Goal: Task Accomplishment & Management: Manage account settings

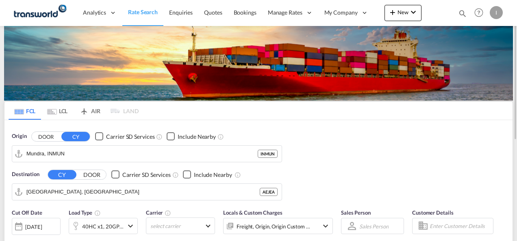
click at [461, 13] on md-icon "icon-magnify" at bounding box center [462, 13] width 9 height 9
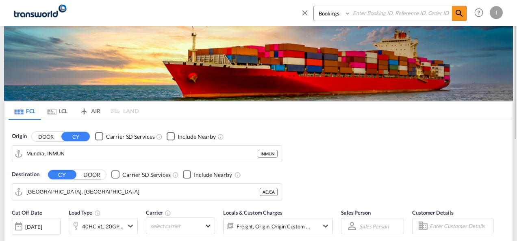
click at [413, 12] on input at bounding box center [401, 13] width 101 height 14
paste input "TXB004703"
type input "TXB004703"
click at [453, 14] on span at bounding box center [459, 13] width 15 height 15
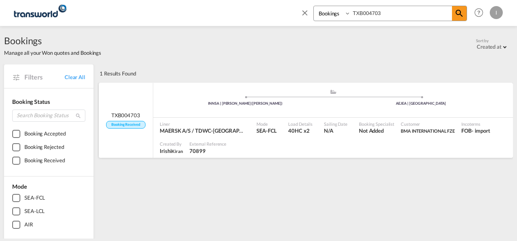
click at [362, 129] on span "Not Added" at bounding box center [376, 130] width 35 height 7
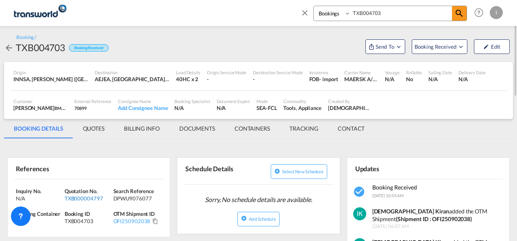
click at [84, 199] on div "TXB000004797" at bounding box center [88, 198] width 47 height 7
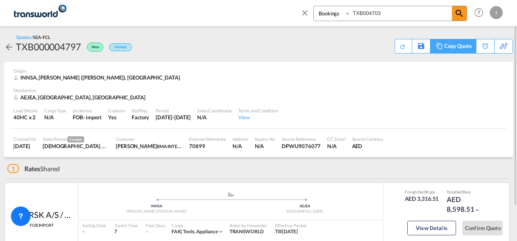
click at [460, 46] on div "Copy Quote" at bounding box center [458, 46] width 28 height 14
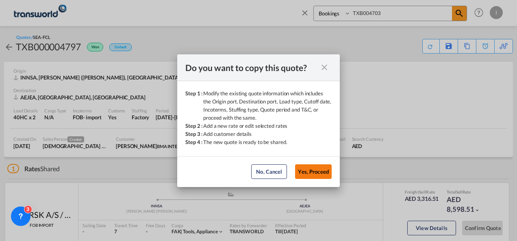
click at [321, 176] on button "Yes, Proceed" at bounding box center [313, 172] width 37 height 15
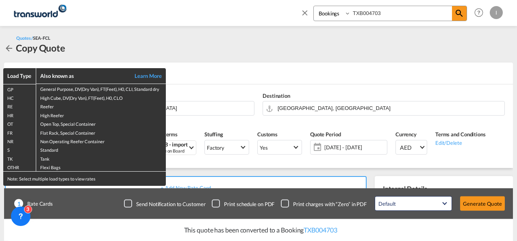
click at [208, 174] on div "Load Type Also known as Learn More GP General Purpose, DV(Dry Van), FT(Feet), H…" at bounding box center [258, 120] width 517 height 241
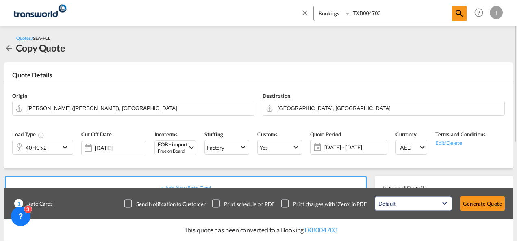
click at [49, 147] on div "40HC x2" at bounding box center [36, 148] width 47 height 14
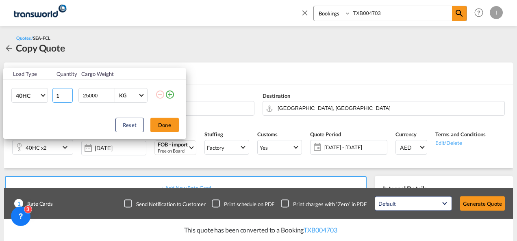
type input "1"
click at [68, 97] on input "1" at bounding box center [62, 95] width 20 height 15
click at [165, 122] on button "Done" at bounding box center [164, 125] width 28 height 15
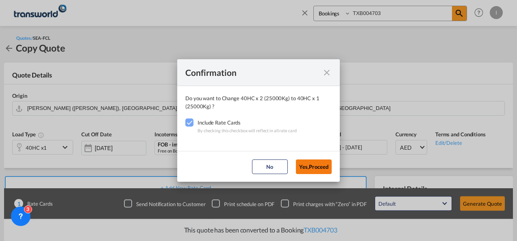
click at [316, 169] on button "Yes,Proceed" at bounding box center [314, 167] width 36 height 15
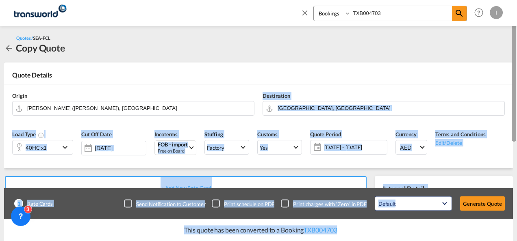
drag, startPoint x: 511, startPoint y: 94, endPoint x: 515, endPoint y: 157, distance: 62.7
click at [515, 157] on md-content "Bookings Quotes Enquiries TXB004703 Help Resources Product Release I My Profile…" at bounding box center [258, 120] width 517 height 241
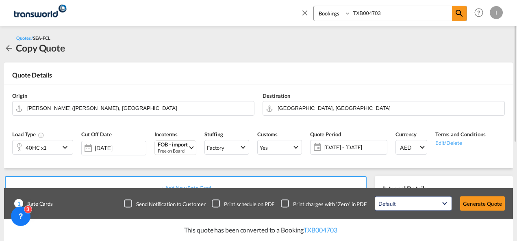
drag, startPoint x: 515, startPoint y: 157, endPoint x: 474, endPoint y: 57, distance: 107.5
click at [474, 57] on div "Quotes / SEA-FCL Copy Quote" at bounding box center [258, 44] width 509 height 37
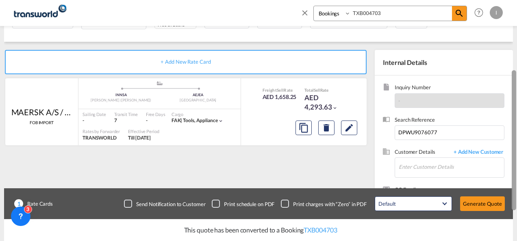
scroll to position [128, 0]
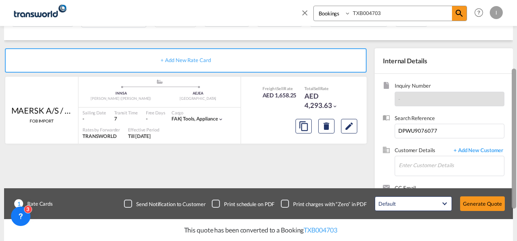
drag, startPoint x: 514, startPoint y: 76, endPoint x: 504, endPoint y: 151, distance: 75.4
click at [504, 151] on md-content "Bookings Quotes Enquiries TXB004703 Help Resources Product Release I My Profile…" at bounding box center [258, 120] width 517 height 241
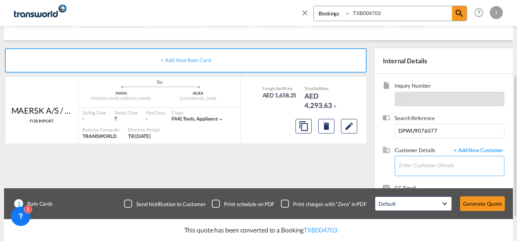
click at [411, 156] on input "Enter Customer Details" at bounding box center [451, 165] width 105 height 18
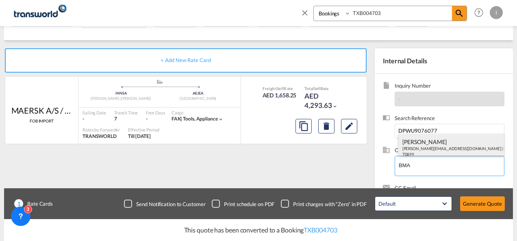
click at [411, 151] on div "[PERSON_NAME] [EMAIL_ADDRESS][DOMAIN_NAME] | BMA INTERNATIONAL FZE | 70899" at bounding box center [451, 148] width 106 height 28
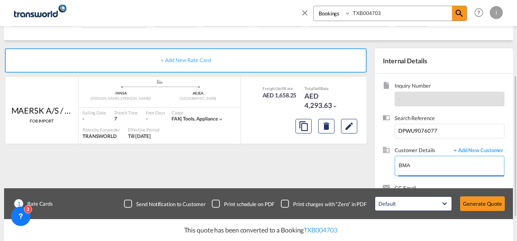
type input "BMA INTERNATIONAL FZE, [PERSON_NAME], [PERSON_NAME][EMAIL_ADDRESS][DOMAIN_NAME]"
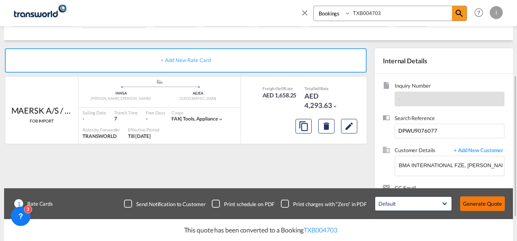
click at [475, 207] on button "Generate Quote" at bounding box center [482, 204] width 45 height 15
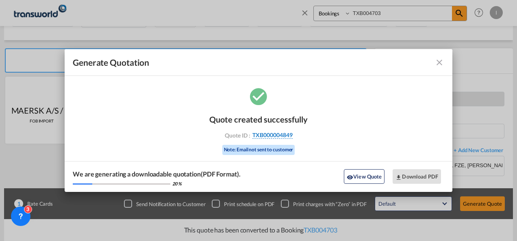
click at [277, 137] on span "TXB000004849" at bounding box center [272, 135] width 40 height 7
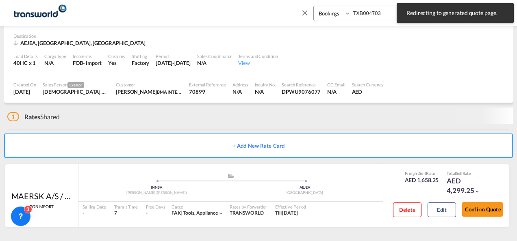
scroll to position [50, 0]
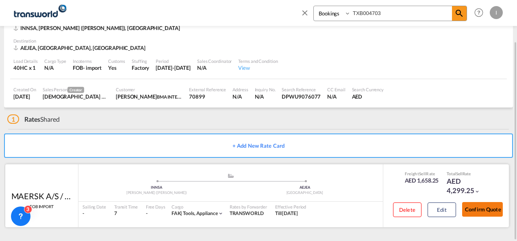
click at [475, 208] on button "Confirm Quote" at bounding box center [482, 209] width 41 height 15
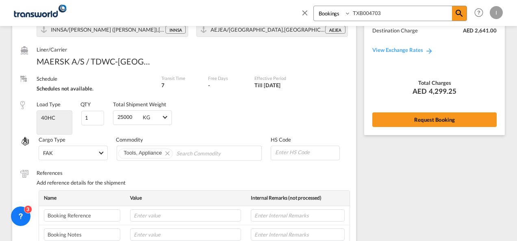
scroll to position [57, 0]
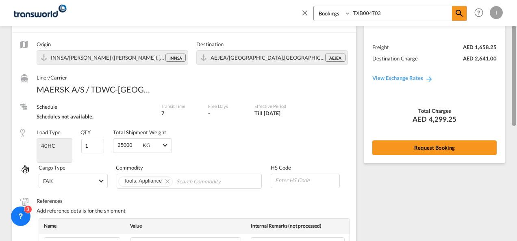
drag, startPoint x: 514, startPoint y: 187, endPoint x: 518, endPoint y: 74, distance: 113.4
click at [516, 74] on html "Analytics Reports Dashboard Rate Search Enquiries Quotes" at bounding box center [258, 120] width 517 height 241
click at [420, 133] on div "Rate Summary Freight AED 1,658.25 Destination Charge AED 2,641.00 View Exchange…" at bounding box center [434, 84] width 141 height 158
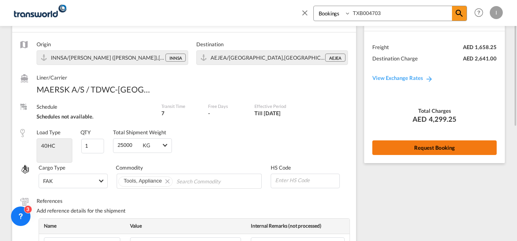
click at [417, 148] on button "Request Booking" at bounding box center [434, 148] width 124 height 15
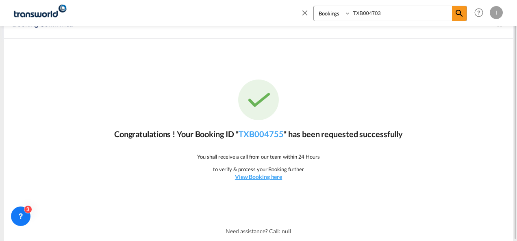
scroll to position [15, 0]
click at [253, 137] on link "TXB004755" at bounding box center [260, 135] width 45 height 10
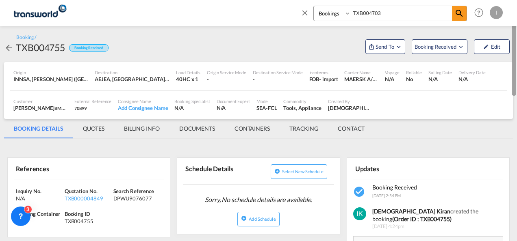
drag, startPoint x: 514, startPoint y: 147, endPoint x: 516, endPoint y: 29, distance: 117.4
click at [516, 29] on div at bounding box center [516, 121] width 2 height 238
drag, startPoint x: 513, startPoint y: 128, endPoint x: 512, endPoint y: 24, distance: 104.8
click at [512, 24] on md-content "Bookings Quotes Enquiries TXB004703 Help Resources Product Release I My Profile…" at bounding box center [258, 120] width 517 height 241
click at [381, 50] on span "Send To" at bounding box center [385, 47] width 20 height 8
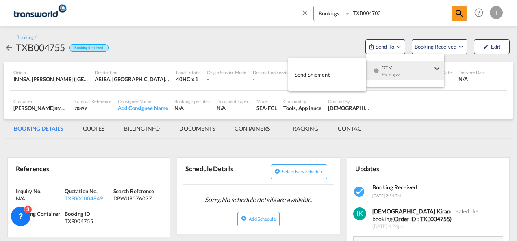
click at [385, 71] on div "Yet to sync" at bounding box center [406, 77] width 50 height 17
click at [324, 76] on span "Send Shipment" at bounding box center [312, 74] width 35 height 13
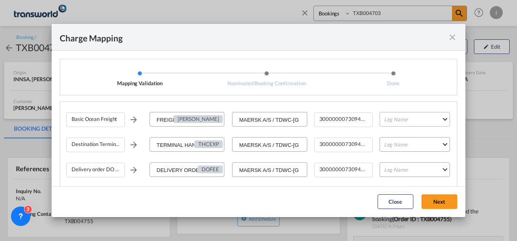
click at [395, 124] on md-select "Leg Name HANDLING ORIGIN VESSEL HANDLING DESTINATION OTHERS TL PICK UP CUSTOMS …" at bounding box center [414, 119] width 70 height 15
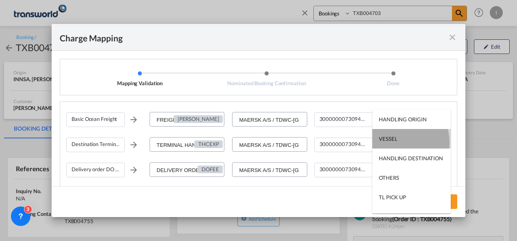
click at [391, 143] on md-option "VESSEL" at bounding box center [411, 138] width 78 height 19
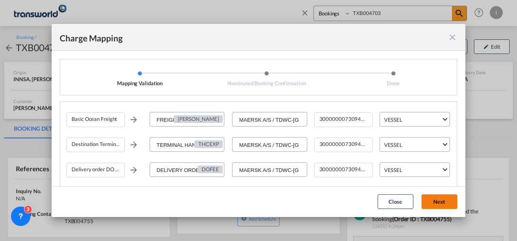
click at [428, 204] on button "Next" at bounding box center [439, 202] width 36 height 15
click at [453, 38] on md-icon "icon-close fg-AAA8AD cursor" at bounding box center [452, 37] width 10 height 10
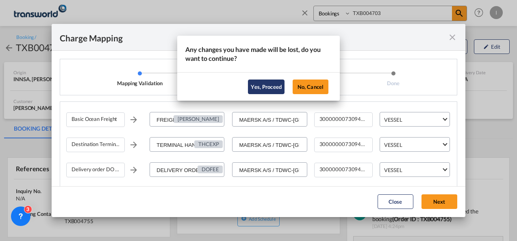
click at [259, 87] on button "Yes, Proceed" at bounding box center [266, 87] width 37 height 15
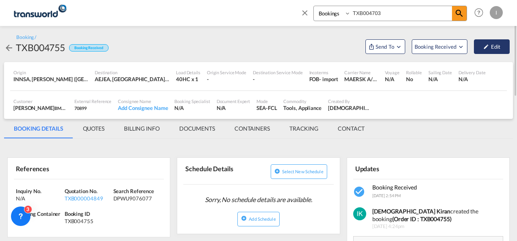
click at [492, 48] on button "Edit" at bounding box center [492, 46] width 36 height 15
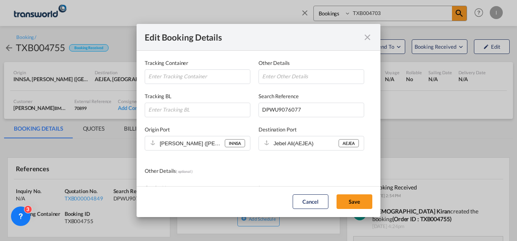
click at [373, 37] on div "Edit Booking Details" at bounding box center [258, 37] width 244 height 27
click at [366, 39] on md-icon "icon-close fg-AAA8AD mr-0 cursor" at bounding box center [367, 37] width 10 height 10
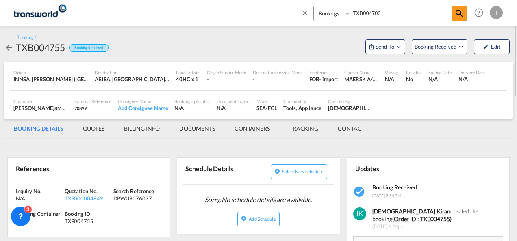
click at [134, 130] on md-tab-item "BILLING INFO" at bounding box center [141, 128] width 55 height 19
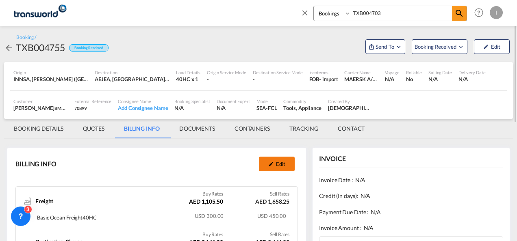
click at [276, 162] on button "Edit" at bounding box center [277, 164] width 36 height 15
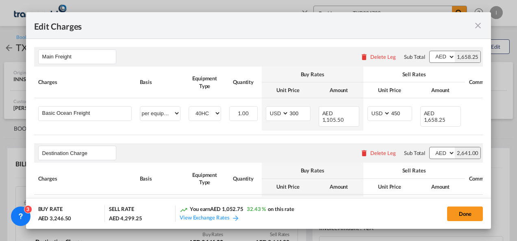
select select "per container"
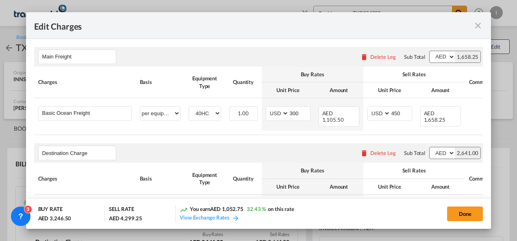
select select "per container"
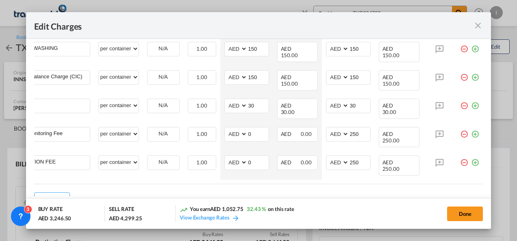
scroll to position [0, 48]
click at [460, 99] on md-icon "icon-minus-circle-outline red-400-fg" at bounding box center [464, 103] width 8 height 8
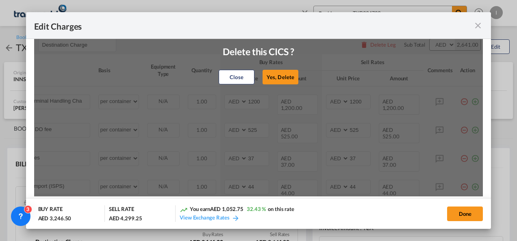
scroll to position [100, 0]
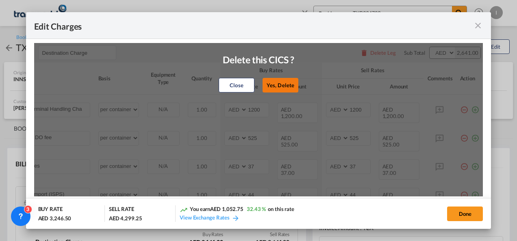
click at [286, 87] on button "Yes, Delete" at bounding box center [280, 85] width 36 height 15
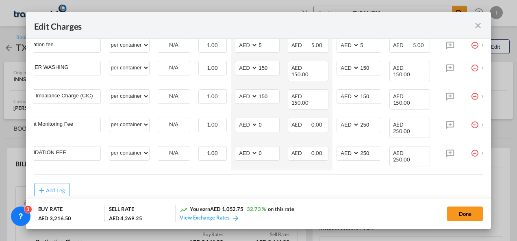
scroll to position [0, 48]
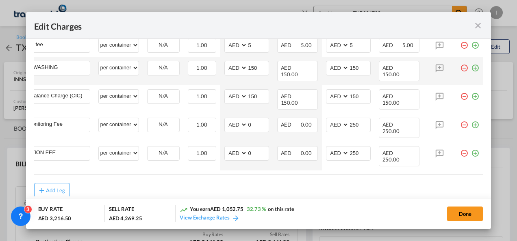
click at [460, 61] on md-icon "icon-minus-circle-outline red-400-fg" at bounding box center [464, 65] width 8 height 8
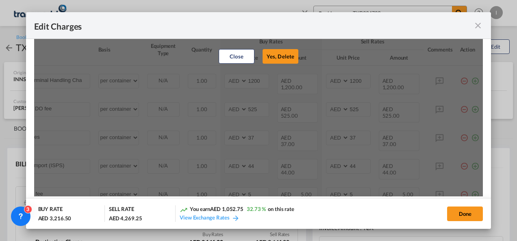
scroll to position [79, 0]
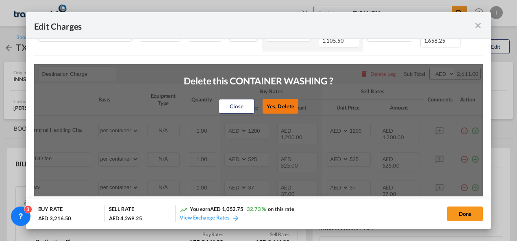
click at [272, 107] on button "Yes, Delete" at bounding box center [280, 106] width 36 height 15
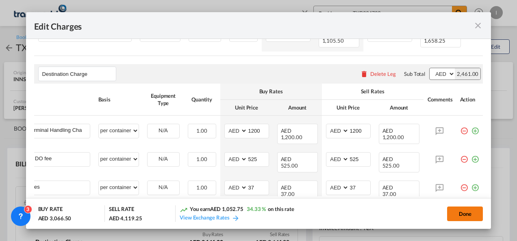
click at [459, 214] on button "Done" at bounding box center [465, 214] width 36 height 15
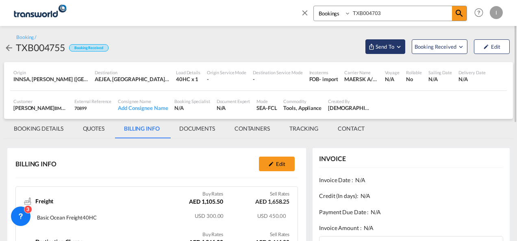
click at [379, 50] on span "Send To" at bounding box center [385, 47] width 20 height 8
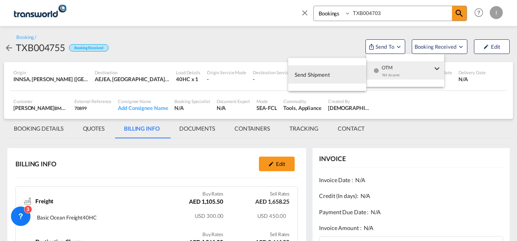
click at [378, 62] on div "button" at bounding box center [376, 73] width 7 height 24
click at [334, 70] on button "Send Shipment" at bounding box center [327, 74] width 78 height 18
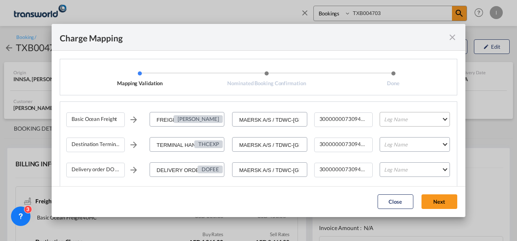
click at [395, 119] on md-select "Leg Name HANDLING ORIGIN VESSEL HANDLING DESTINATION OTHERS TL PICK UP CUSTOMS …" at bounding box center [414, 119] width 70 height 15
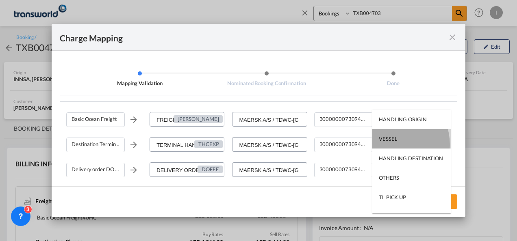
click at [392, 145] on md-option "VESSEL" at bounding box center [411, 138] width 78 height 19
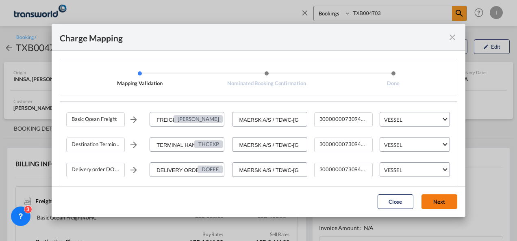
click at [435, 208] on button "Next" at bounding box center [439, 202] width 36 height 15
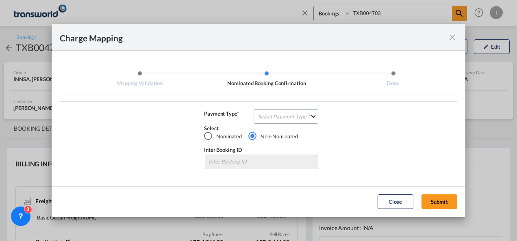
click at [294, 126] on div "Select" at bounding box center [261, 128] width 115 height 7
click at [285, 117] on md-select "Select Payment Type COLLECT PREPAID" at bounding box center [285, 116] width 65 height 15
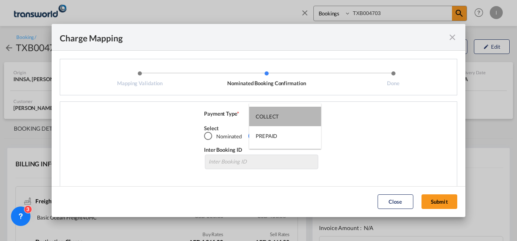
click at [285, 117] on md-option "COLLECT" at bounding box center [285, 116] width 72 height 19
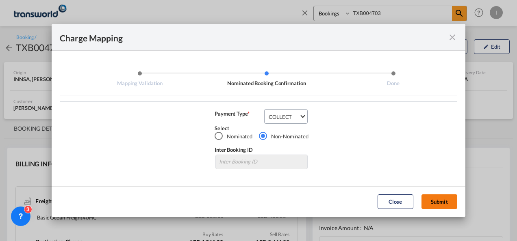
click at [431, 199] on button "Submit" at bounding box center [439, 202] width 36 height 15
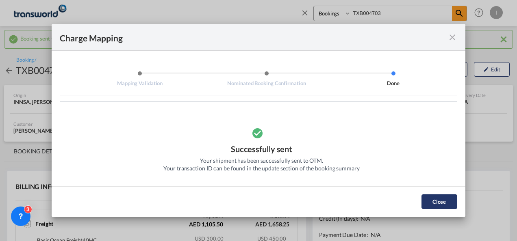
click at [441, 208] on button "Close" at bounding box center [439, 202] width 36 height 15
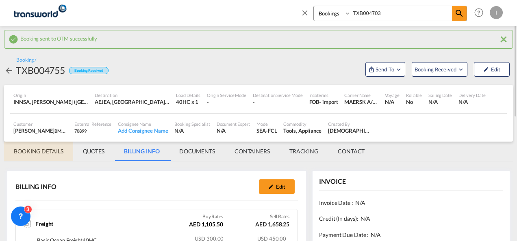
click at [60, 150] on md-tab-item "BOOKING DETAILS" at bounding box center [38, 151] width 69 height 19
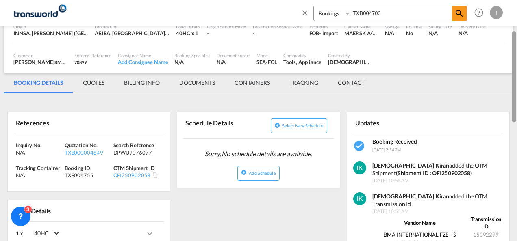
scroll to position [71, 0]
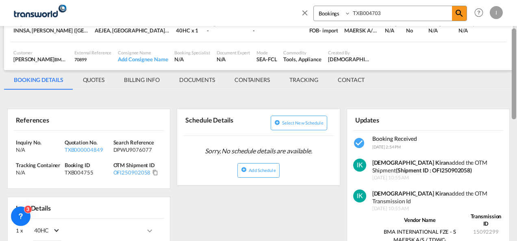
drag, startPoint x: 515, startPoint y: 74, endPoint x: 515, endPoint y: 101, distance: 27.2
click at [515, 101] on div at bounding box center [513, 73] width 4 height 91
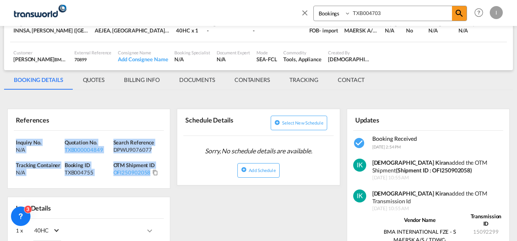
drag, startPoint x: 163, startPoint y: 175, endPoint x: -2, endPoint y: 134, distance: 170.0
click at [0, 134] on html "Analytics Reports Dashboard Rate Search Enquiries Quotes" at bounding box center [258, 120] width 517 height 241
copy div "Inquiry No. N/A Quotation No. TXB000004849 Search Reference DPWU9076077 Trackin…"
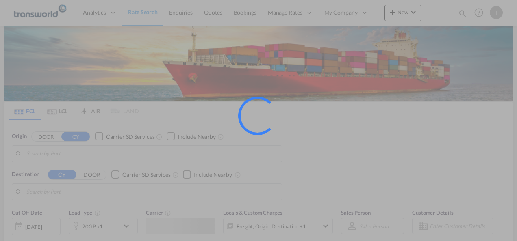
type input "Mundra, INMUN"
type input "[GEOGRAPHIC_DATA], [GEOGRAPHIC_DATA]"
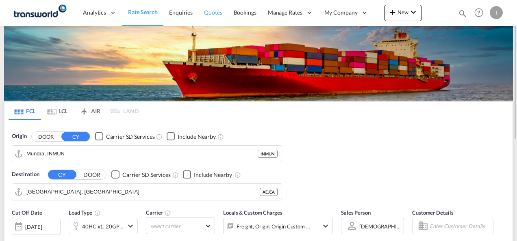
click at [214, 14] on span "Quotes" at bounding box center [213, 12] width 18 height 7
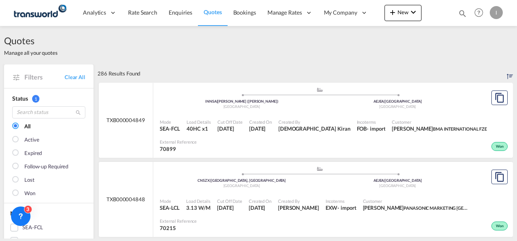
click at [245, 98] on ul ".a{fill:#aaa8ad;} .a{fill:#aaa8ad;} INNSA | Jawaharlal Nehru (Nhava Sheva) Indi…" at bounding box center [320, 97] width 312 height 4
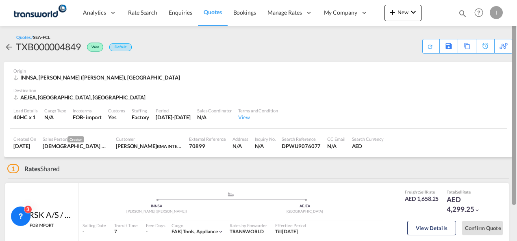
scroll to position [41, 0]
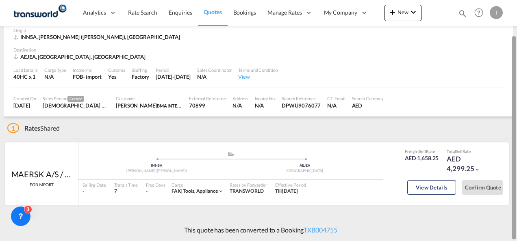
drag, startPoint x: 513, startPoint y: 50, endPoint x: 510, endPoint y: 153, distance: 103.2
click at [510, 153] on md-content "Analytics Reports Dashboard Rate Search Enquiries Quotes Bookings" at bounding box center [258, 120] width 517 height 241
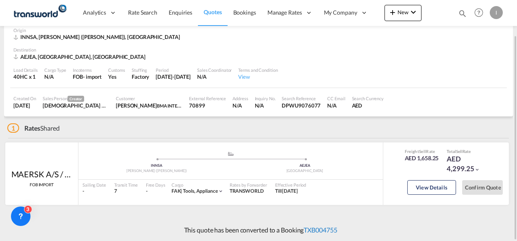
click at [311, 234] on link "TXB004755" at bounding box center [319, 230] width 33 height 8
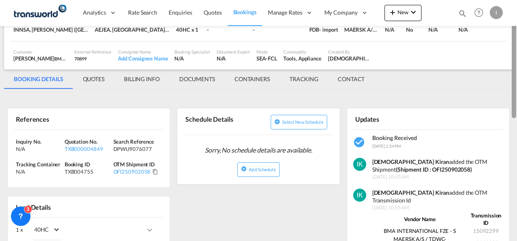
scroll to position [48, 0]
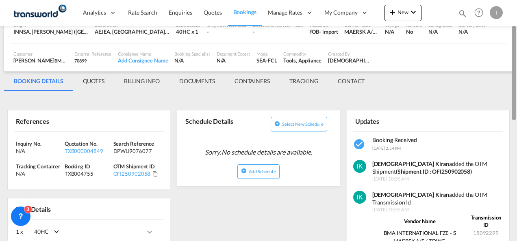
drag, startPoint x: 515, startPoint y: 151, endPoint x: 518, endPoint y: 69, distance: 82.1
click at [516, 69] on html "Analytics Reports Dashboard Rate Search Enquiries Quotes" at bounding box center [258, 120] width 517 height 241
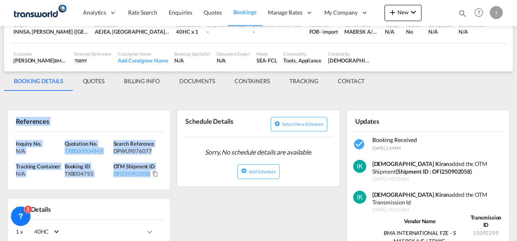
drag, startPoint x: 168, startPoint y: 176, endPoint x: -1, endPoint y: 123, distance: 177.2
click at [0, 123] on html "Analytics Reports Dashboard Rate Search Enquiries Quotes" at bounding box center [258, 120] width 517 height 241
copy div "References Inquiry No. N/A Quotation No. TXB000004849 Search Reference DPWU9076…"
